Goal: Information Seeking & Learning: Learn about a topic

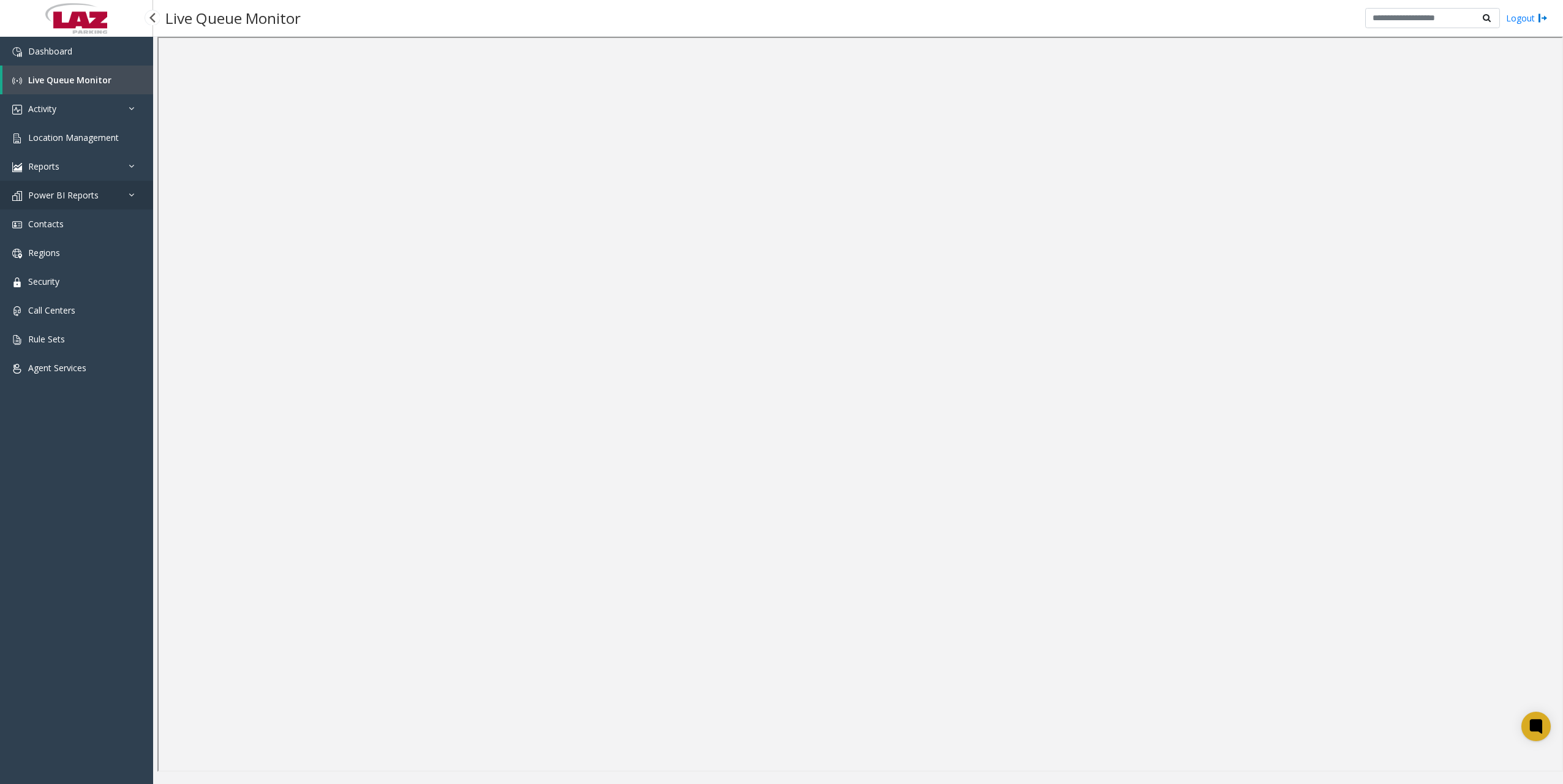
click at [77, 201] on link "Power BI Reports" at bounding box center [76, 195] width 153 height 29
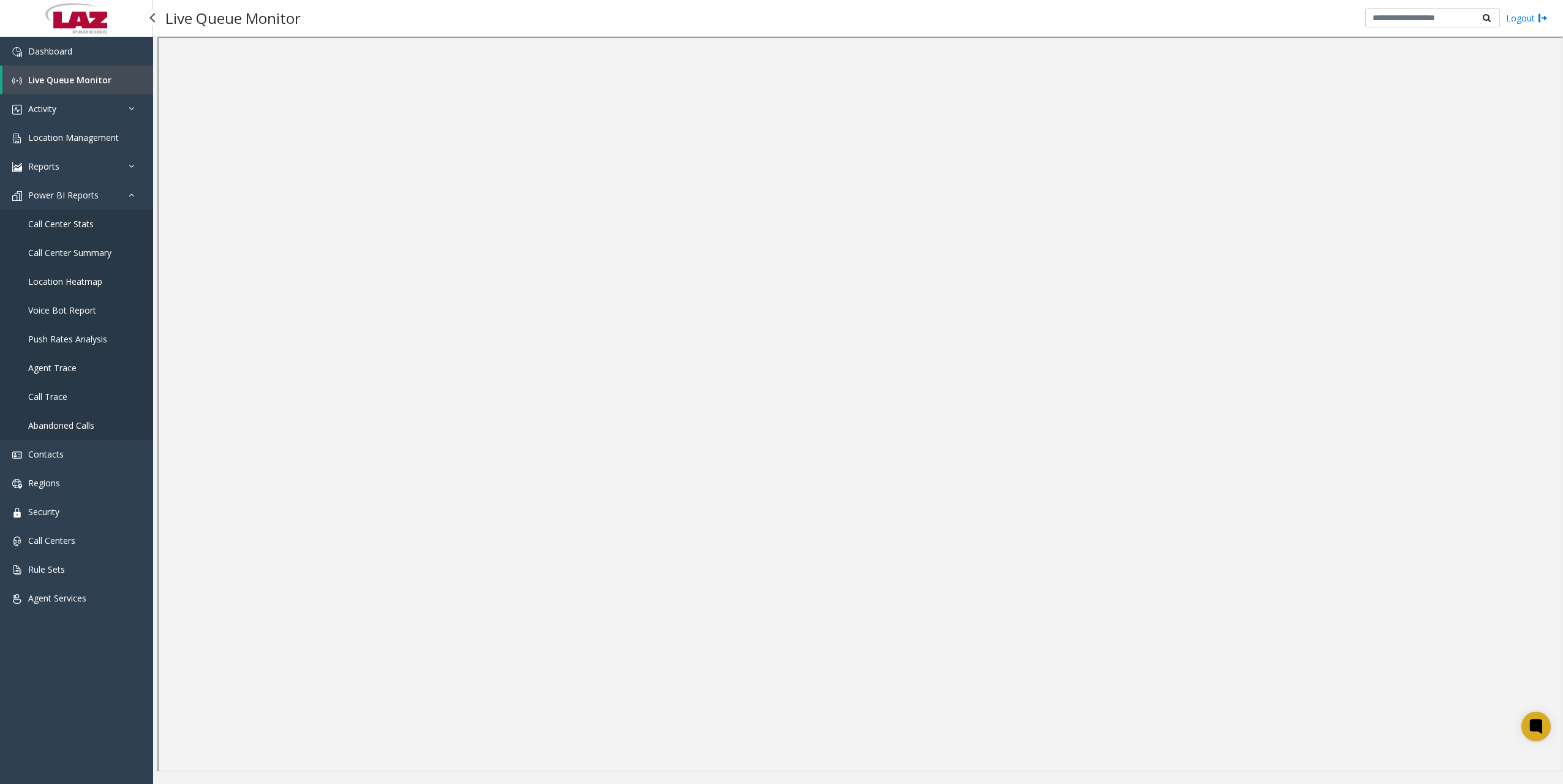
click at [61, 251] on span "Call Center Summary" at bounding box center [70, 252] width 83 height 12
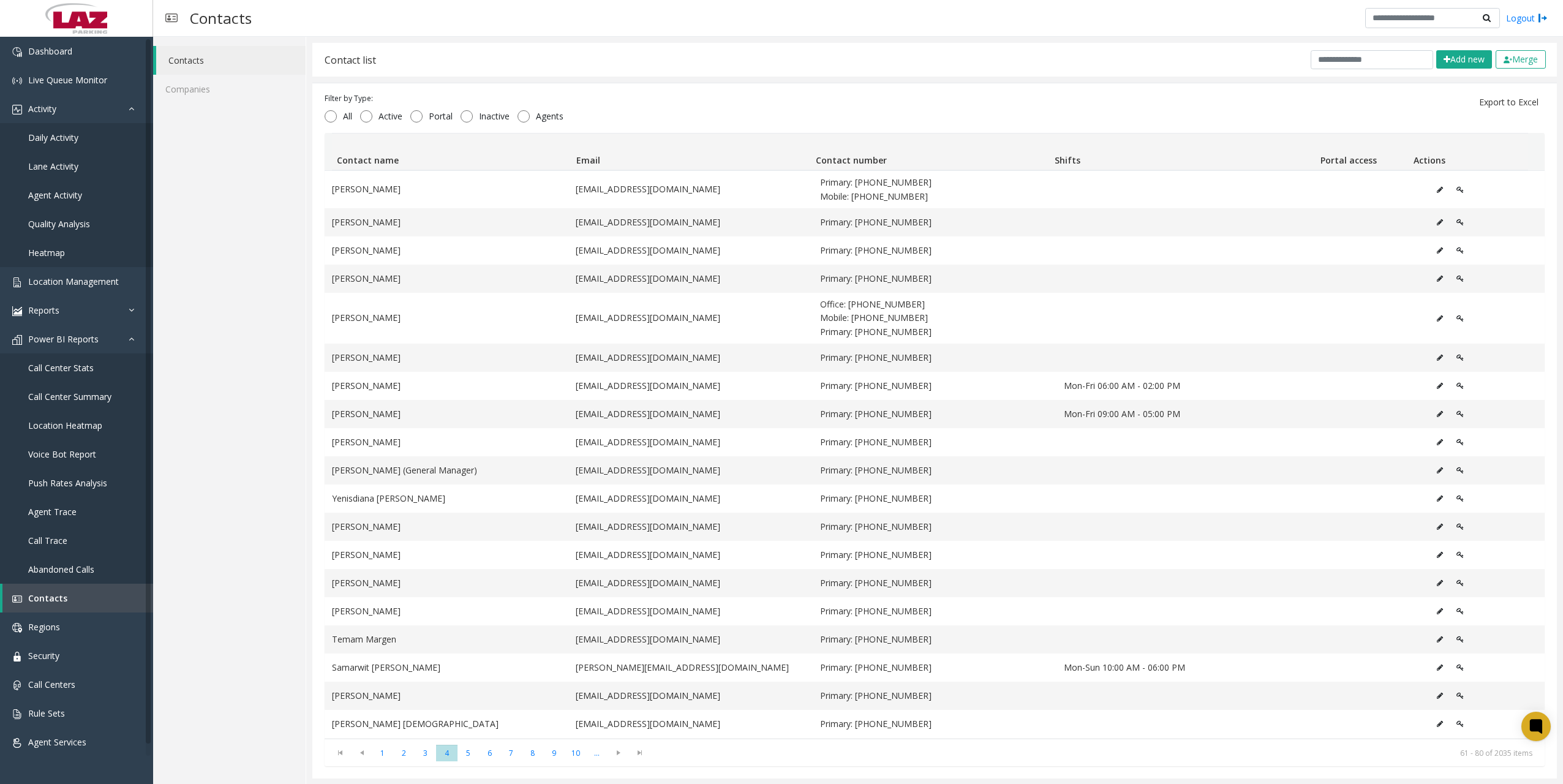
scroll to position [1, 0]
click at [123, 342] on link "Power BI Reports" at bounding box center [76, 339] width 153 height 29
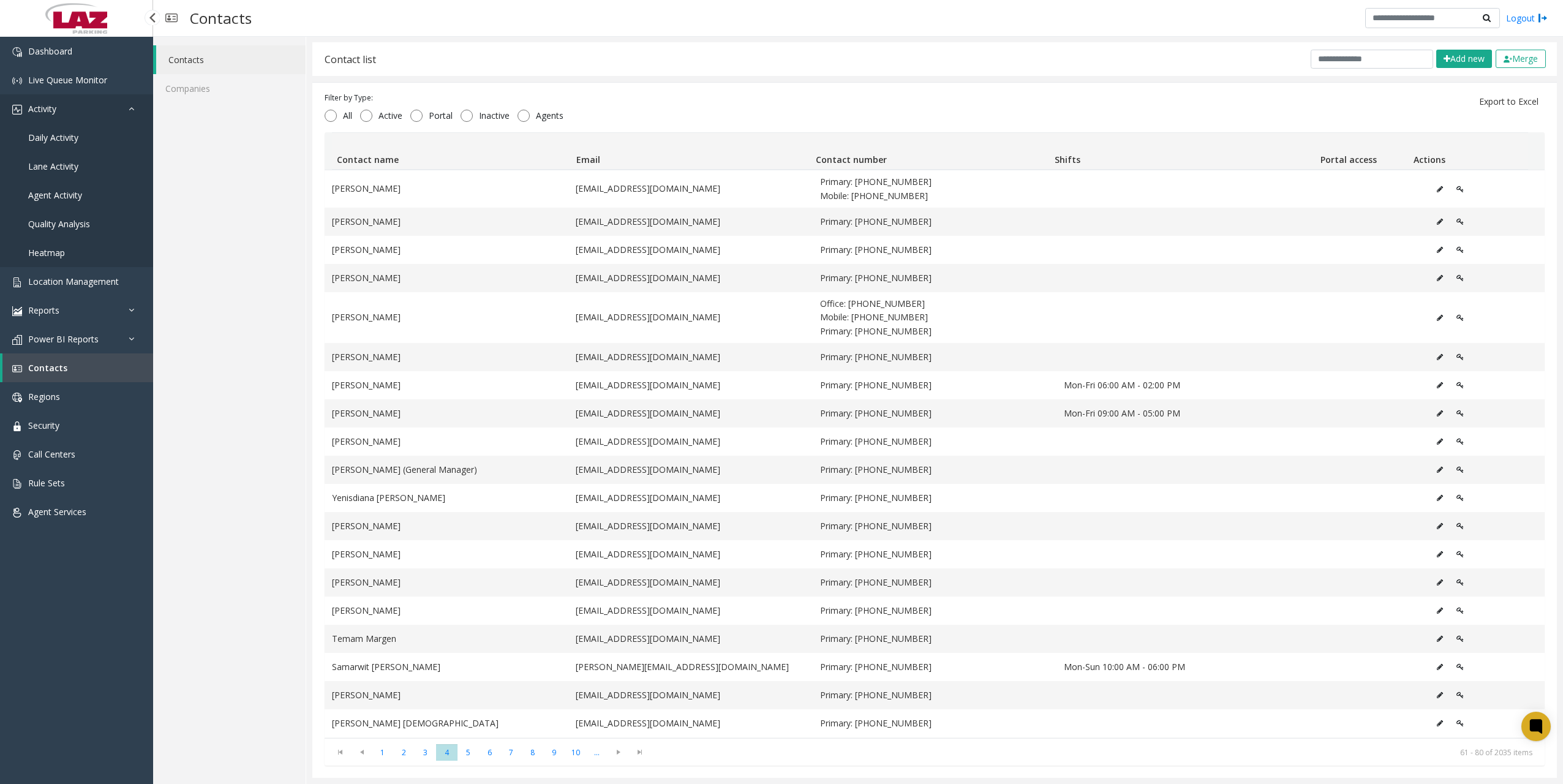
click at [57, 115] on link "Activity" at bounding box center [76, 108] width 153 height 29
